Goal: Check status: Check status

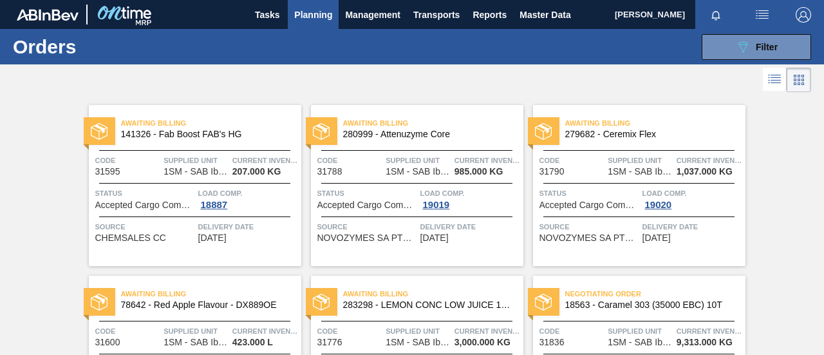
scroll to position [129, 0]
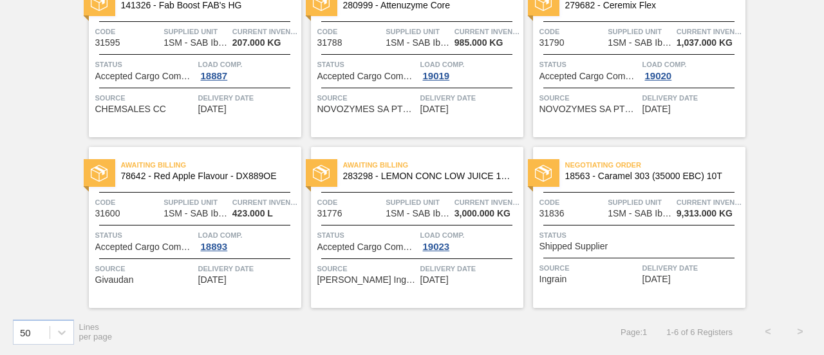
click at [602, 245] on span "Shipped Supplier" at bounding box center [573, 246] width 69 height 10
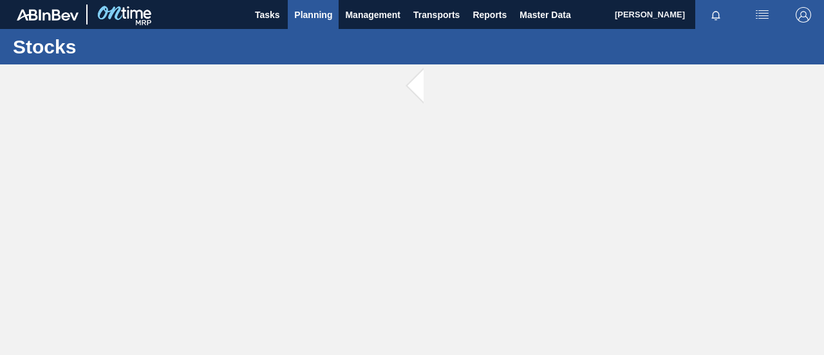
click at [309, 12] on span "Planning" at bounding box center [313, 14] width 38 height 15
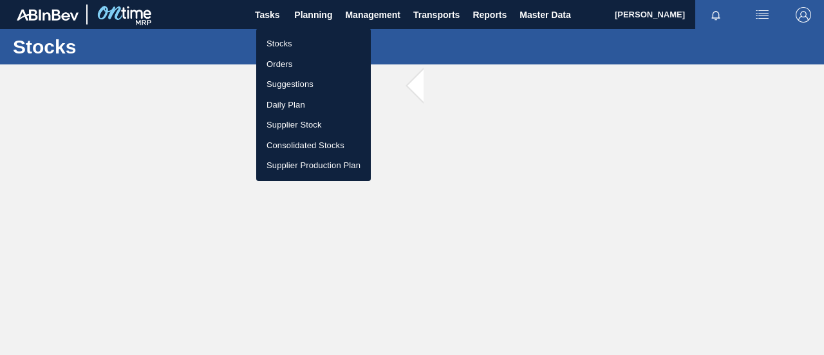
click at [294, 45] on li "Stocks" at bounding box center [313, 43] width 115 height 21
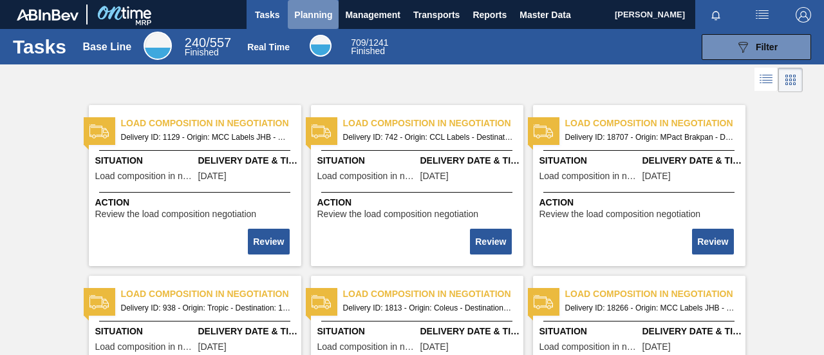
click at [307, 15] on span "Planning" at bounding box center [313, 14] width 38 height 15
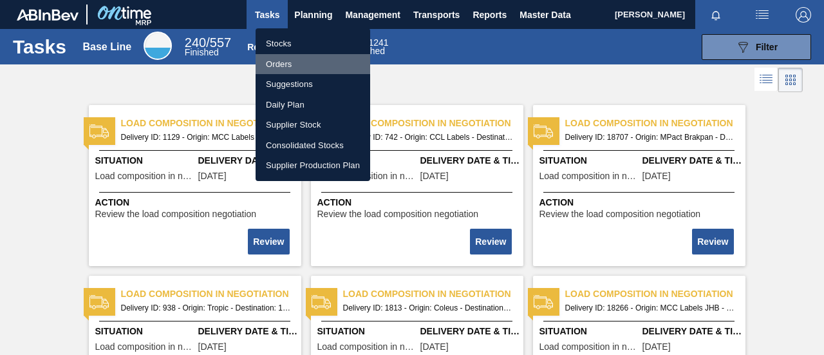
click at [290, 59] on li "Orders" at bounding box center [313, 64] width 115 height 21
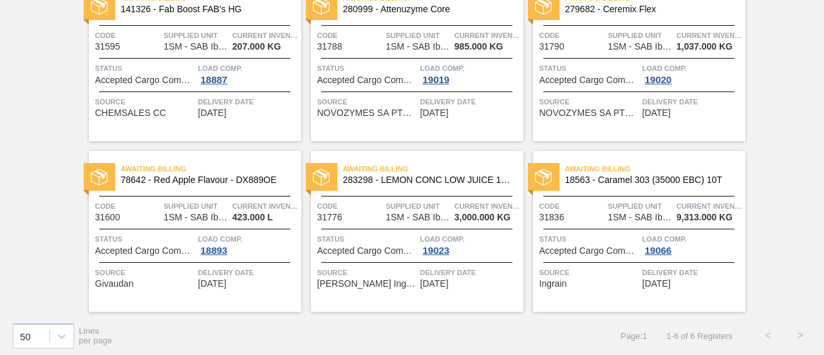
scroll to position [129, 0]
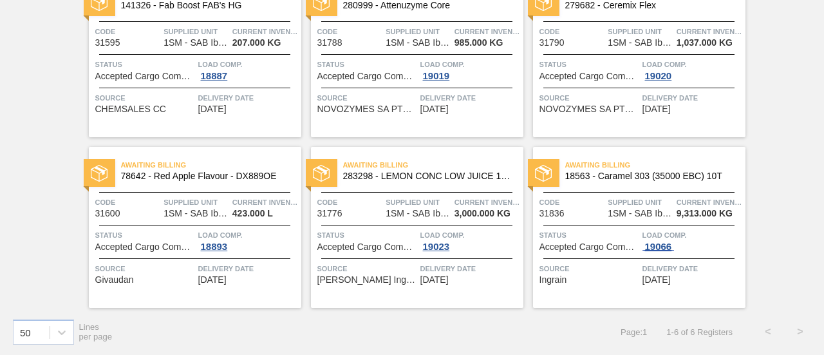
click at [656, 243] on div "19066" at bounding box center [658, 246] width 32 height 10
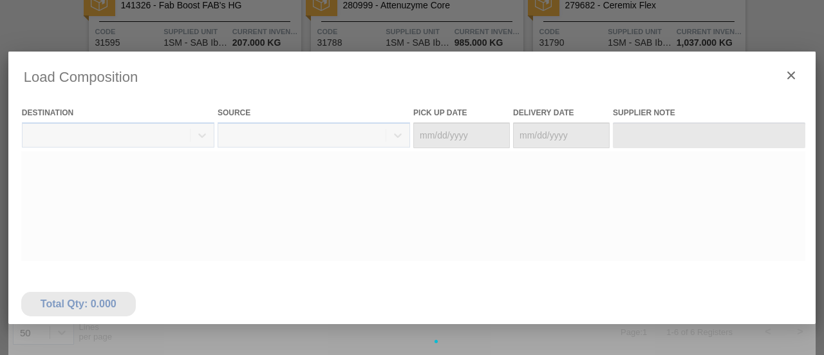
type Date "[DATE]"
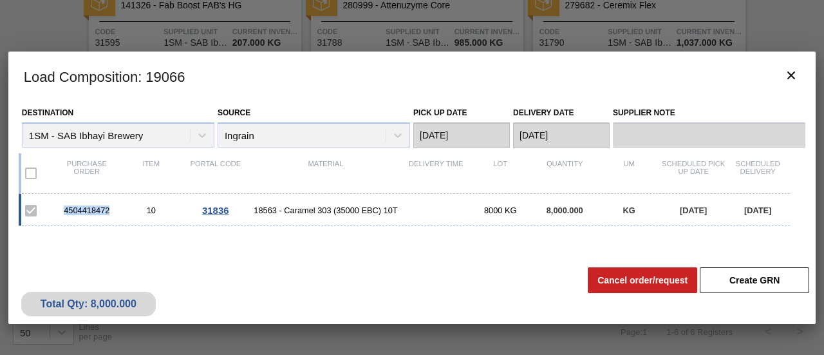
drag, startPoint x: 111, startPoint y: 210, endPoint x: 55, endPoint y: 208, distance: 55.4
click at [55, 208] on div "4504418472" at bounding box center [87, 210] width 64 height 10
copy div "4504418472"
click at [780, 72] on button "botão de ícone" at bounding box center [791, 75] width 31 height 31
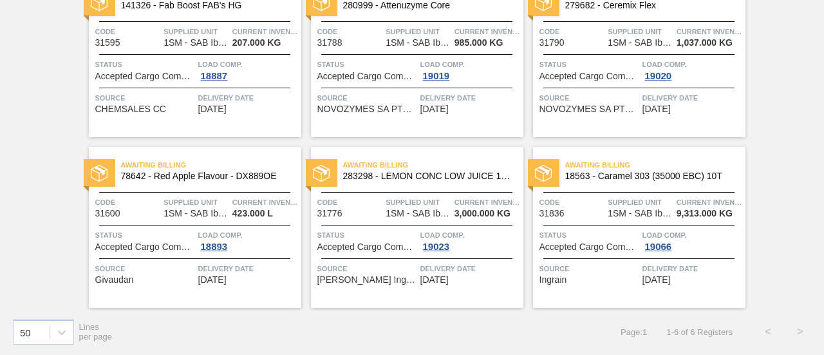
scroll to position [0, 0]
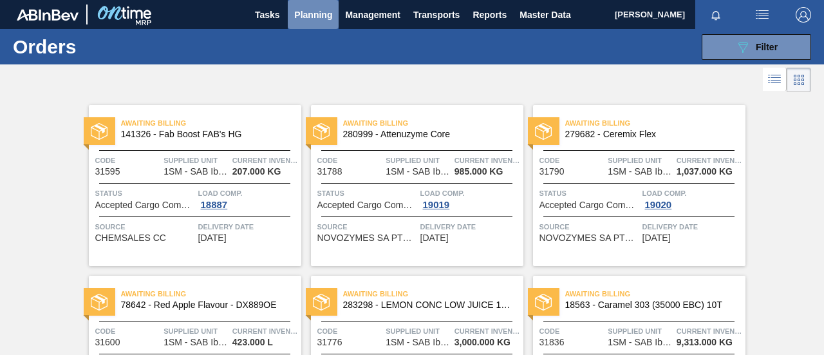
click at [311, 17] on span "Planning" at bounding box center [313, 14] width 38 height 15
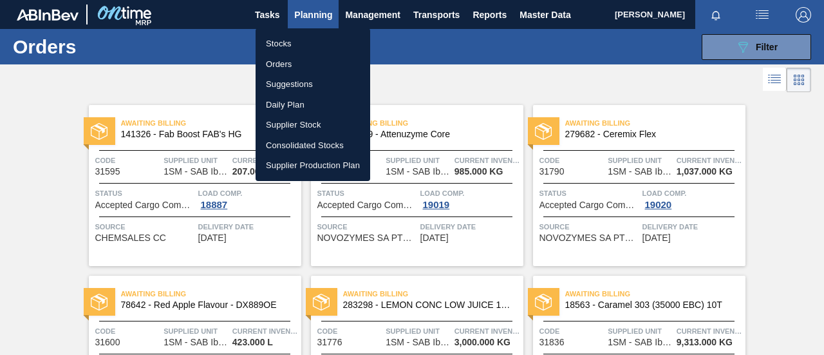
click at [284, 43] on li "Stocks" at bounding box center [313, 43] width 115 height 21
